Goal: Information Seeking & Learning: Learn about a topic

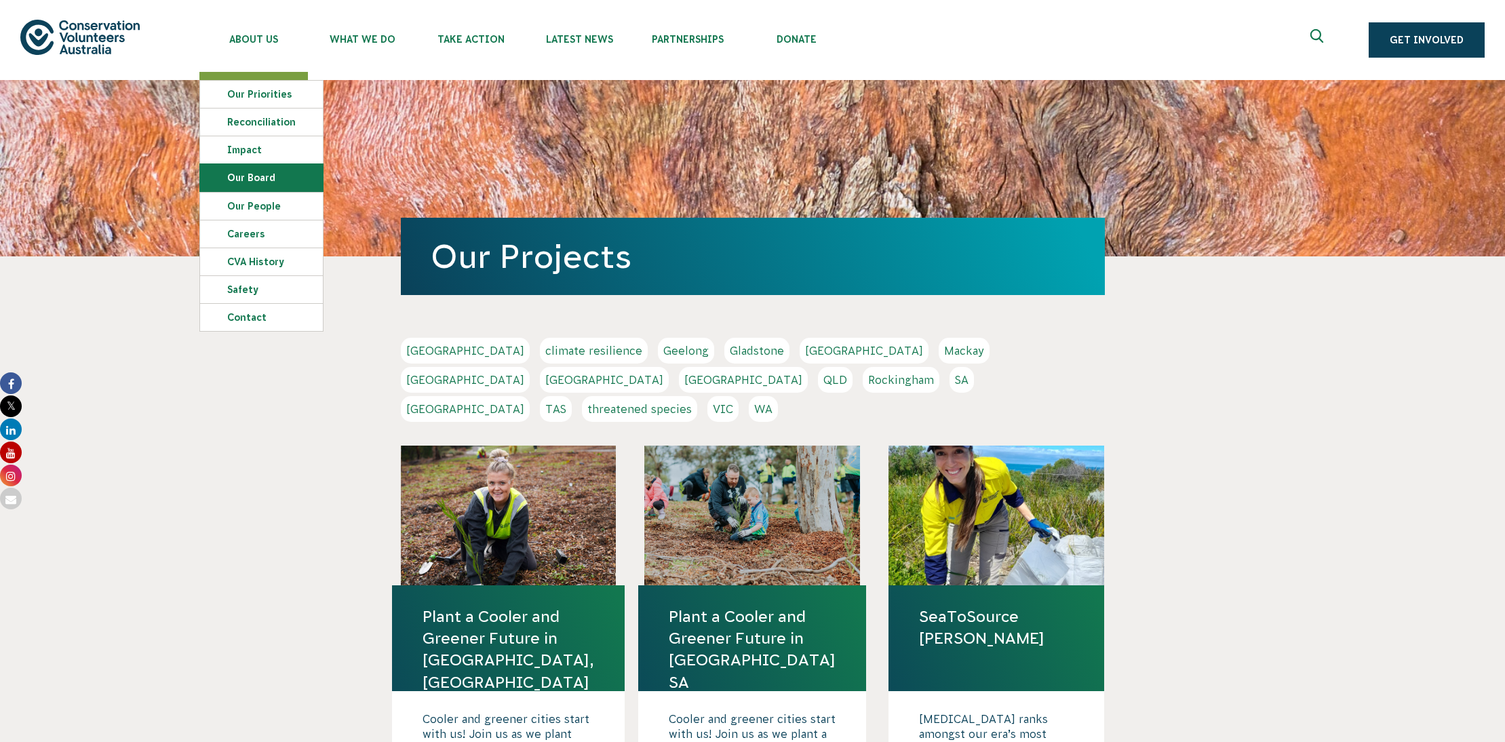
click at [241, 172] on link "Our Board" at bounding box center [261, 177] width 123 height 27
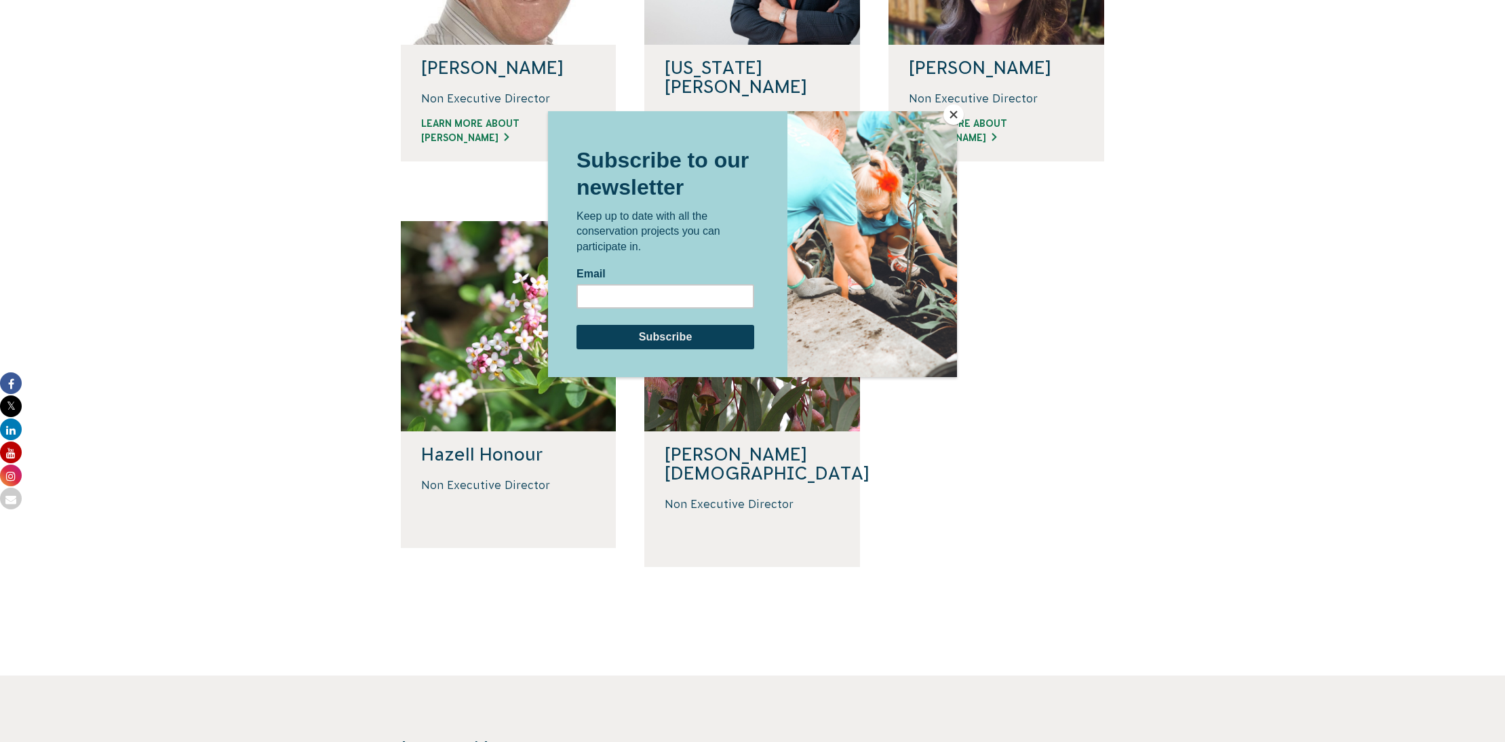
scroll to position [305, 0]
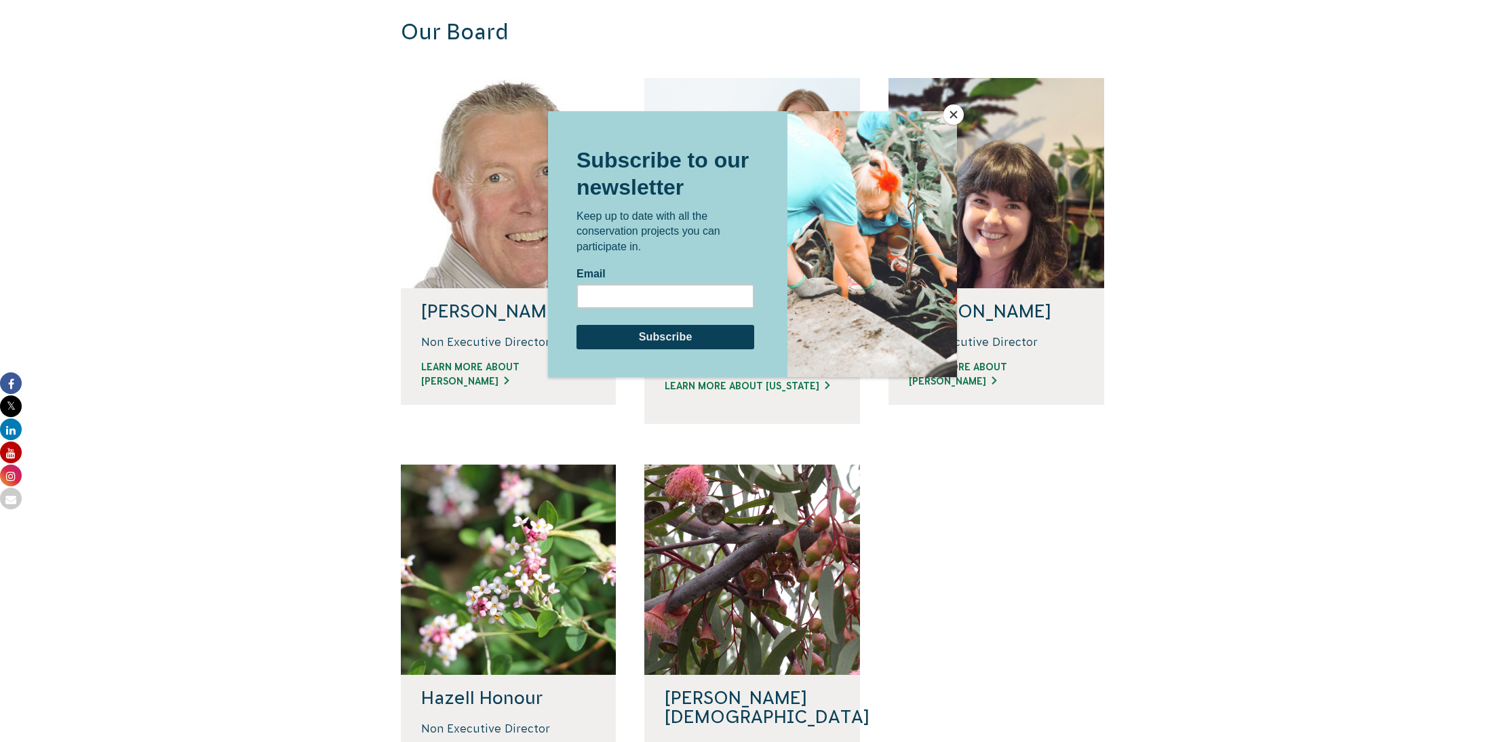
click at [947, 115] on button "Close" at bounding box center [953, 114] width 20 height 20
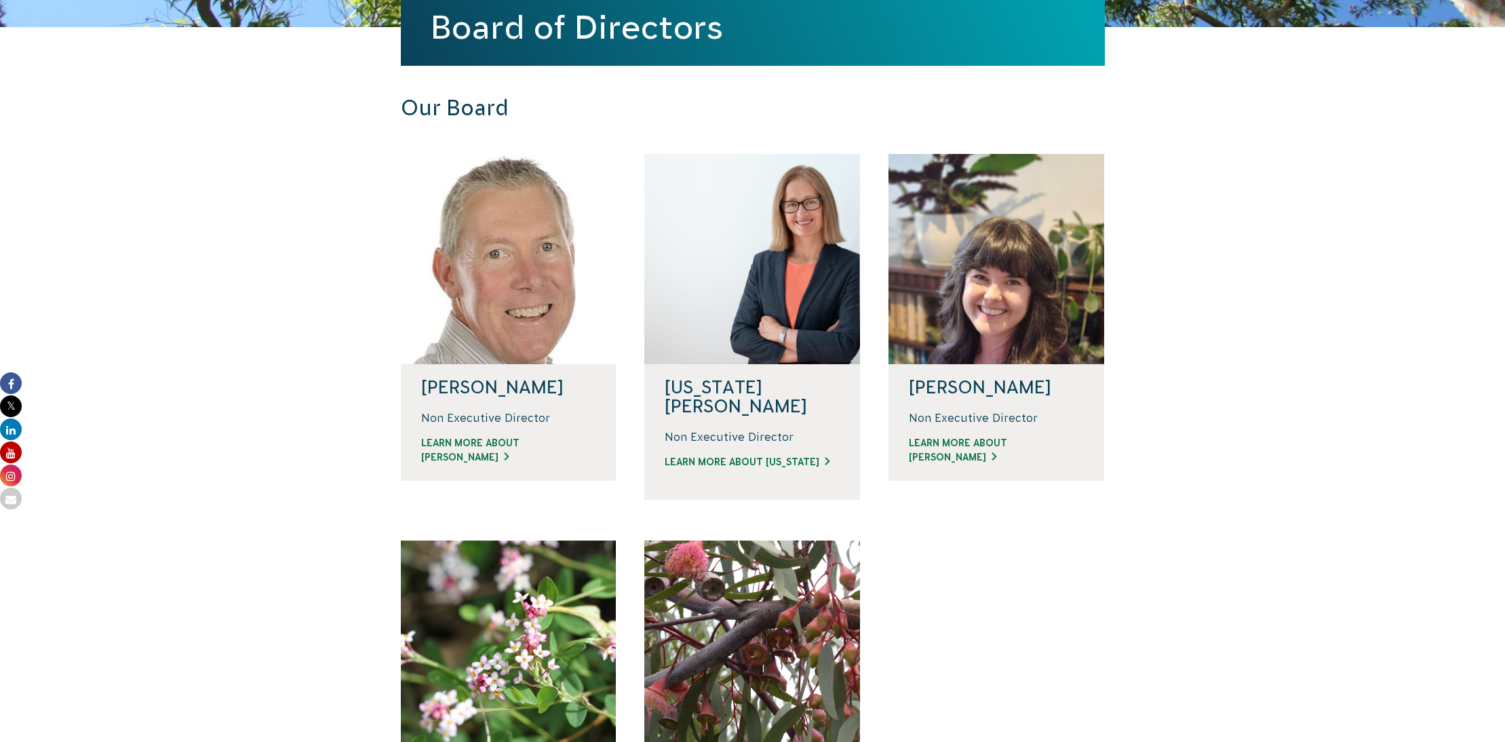
scroll to position [0, 0]
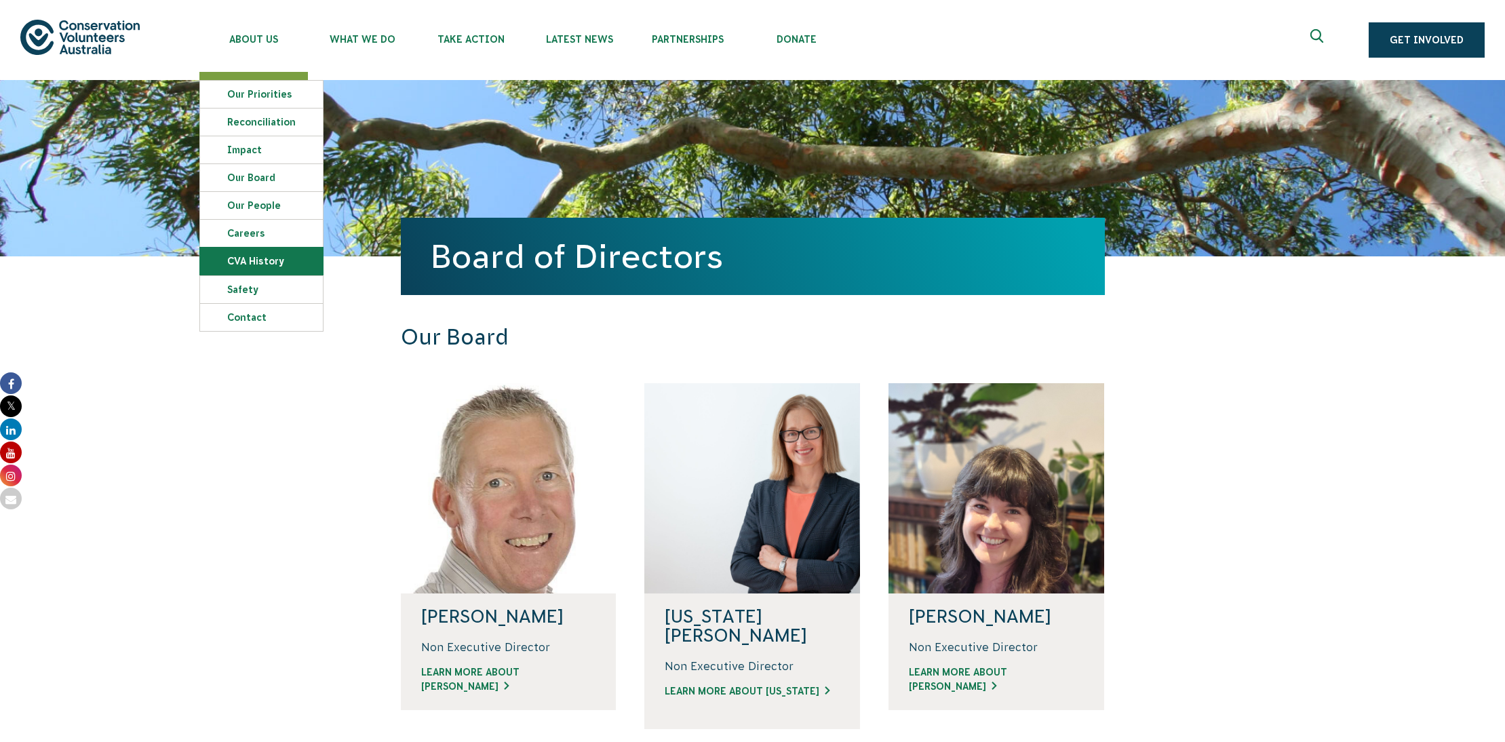
click at [247, 262] on link "CVA history" at bounding box center [261, 260] width 123 height 27
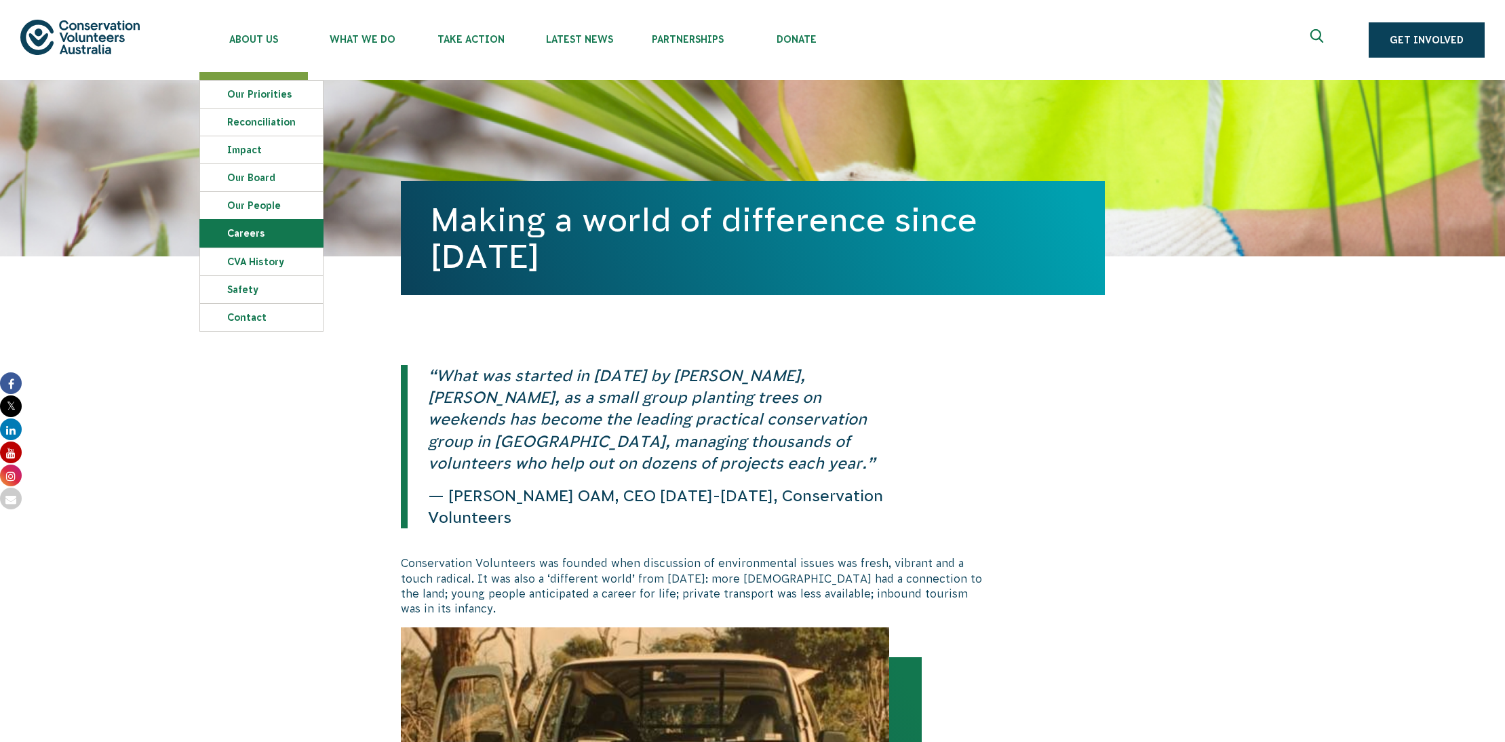
click at [248, 236] on link "Careers" at bounding box center [261, 233] width 123 height 27
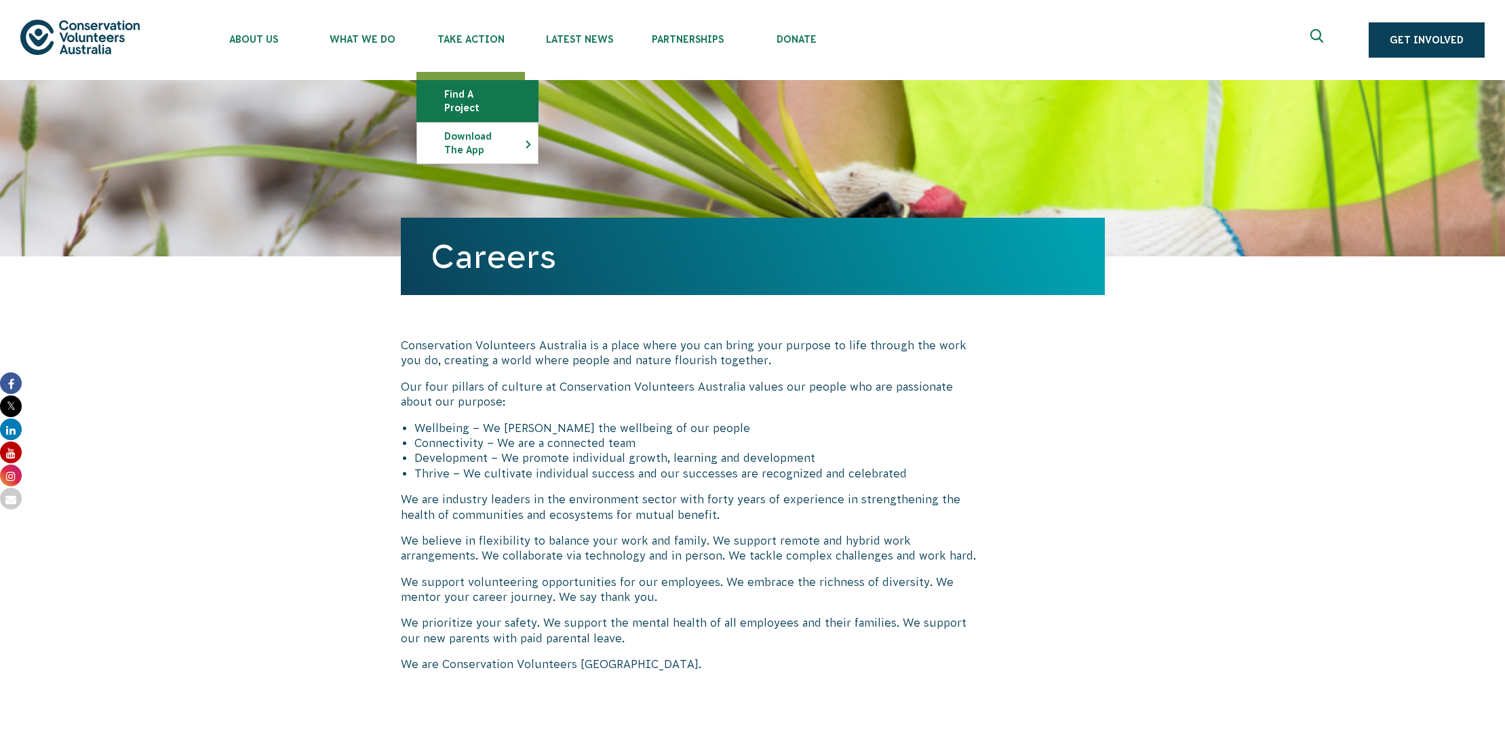
click at [490, 87] on link "Find a project" at bounding box center [477, 101] width 121 height 41
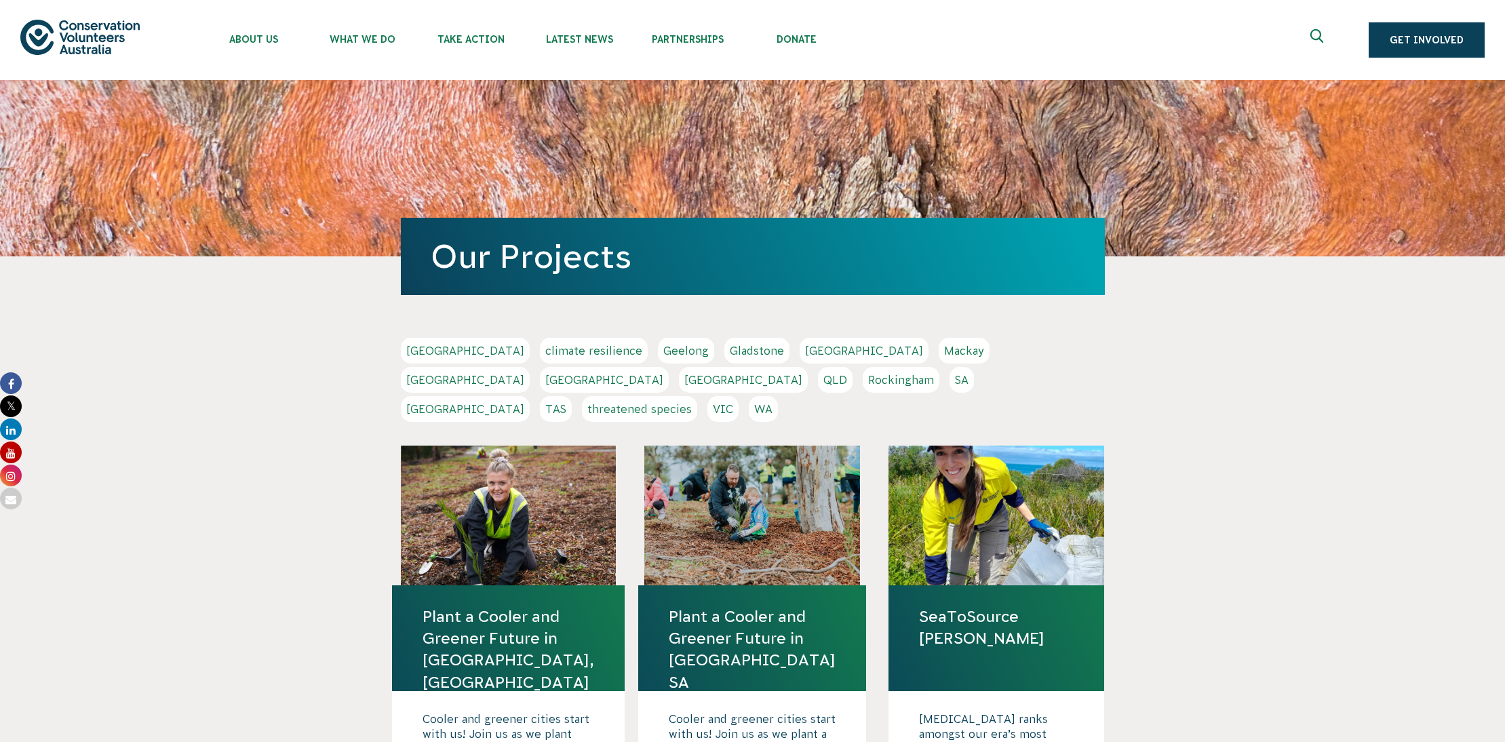
click at [432, 351] on link "[GEOGRAPHIC_DATA]" at bounding box center [465, 351] width 129 height 26
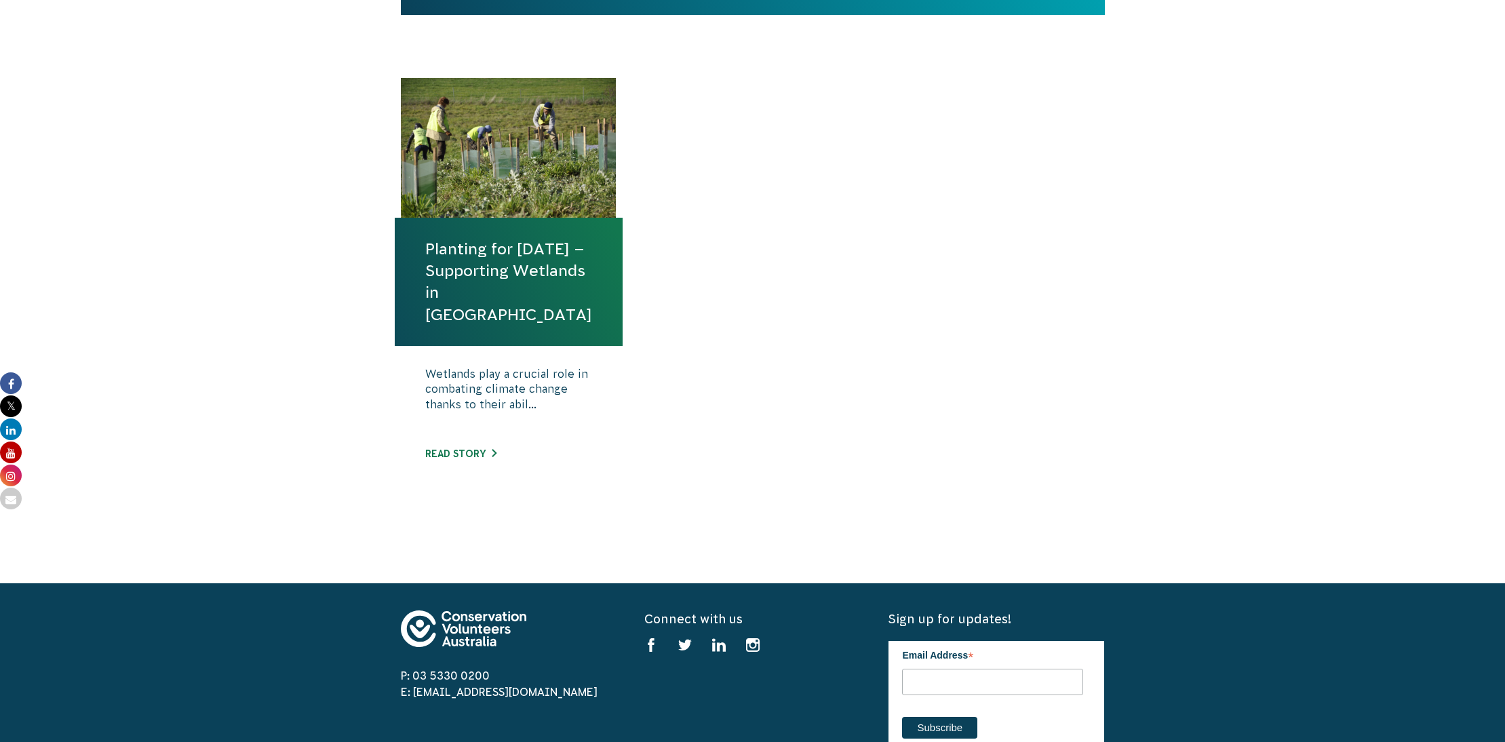
scroll to position [445, 0]
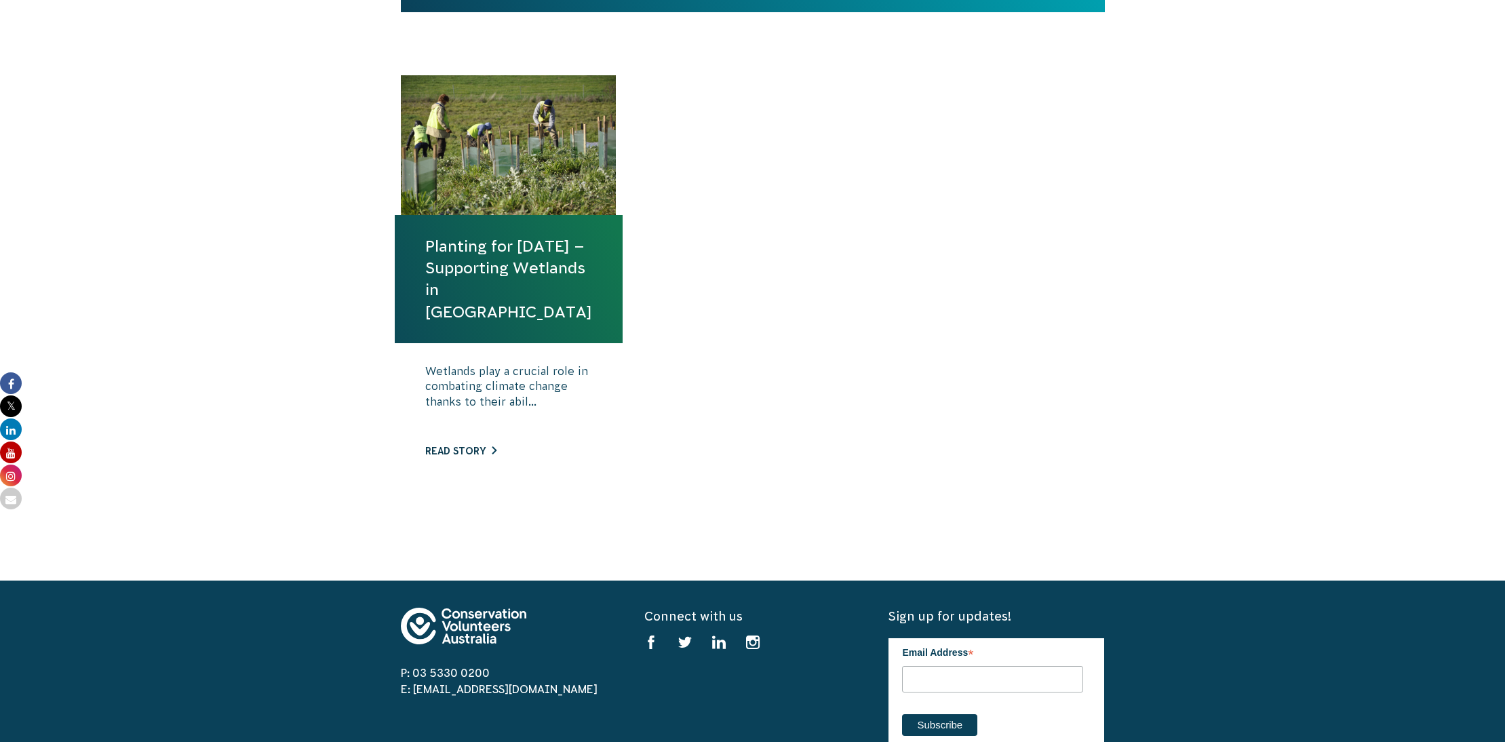
click at [459, 445] on link "Read story" at bounding box center [460, 450] width 71 height 11
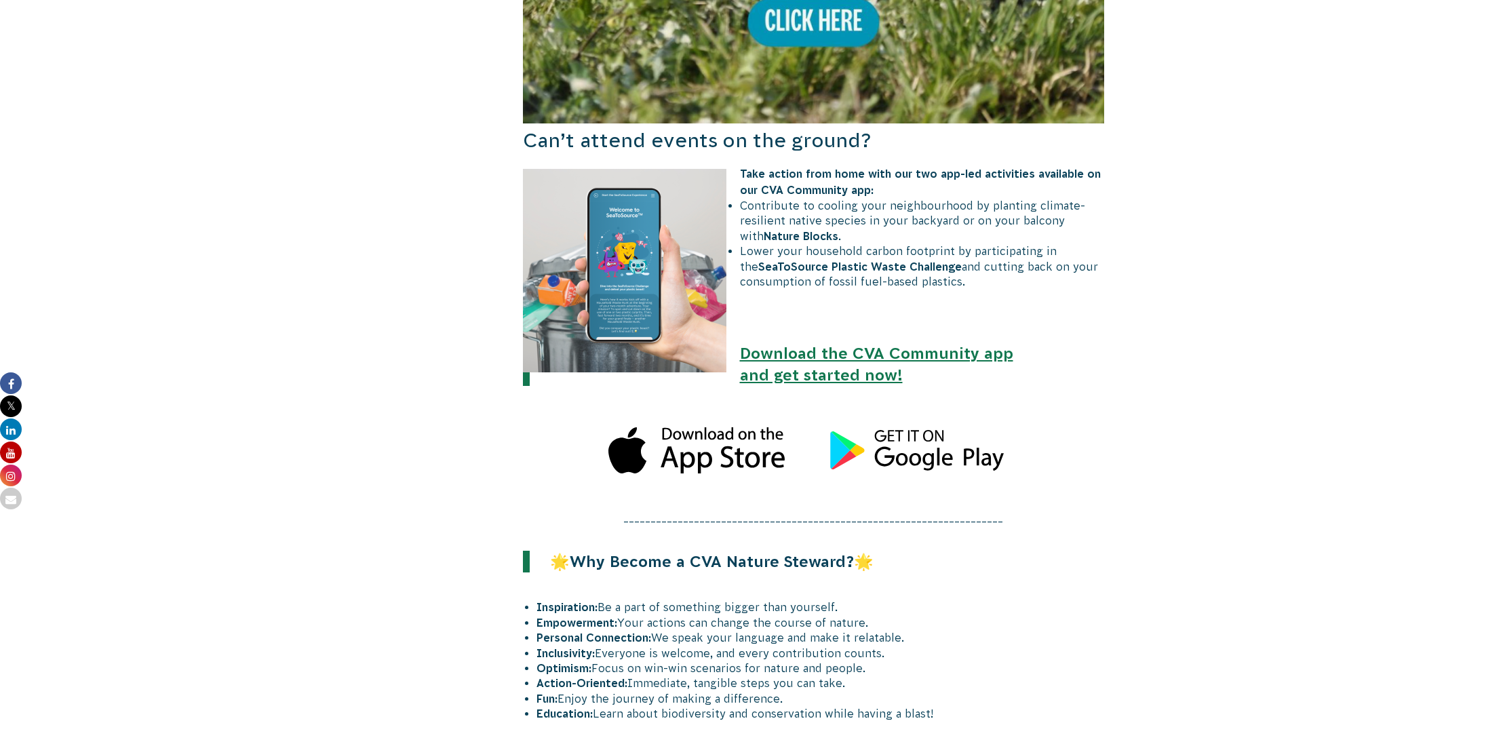
scroll to position [498, 0]
